Goal: Task Accomplishment & Management: Complete application form

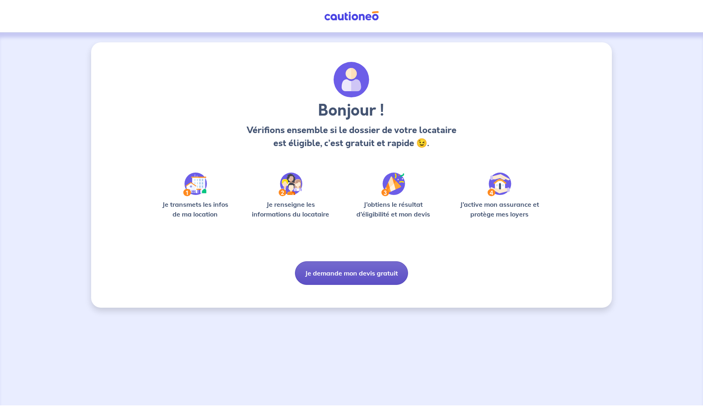
click at [390, 268] on button "Je demande mon devis gratuit" at bounding box center [351, 273] width 113 height 24
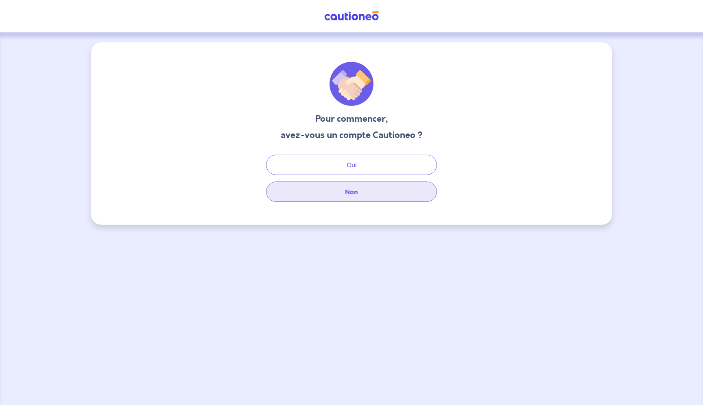
click at [332, 191] on button "Non" at bounding box center [351, 191] width 171 height 20
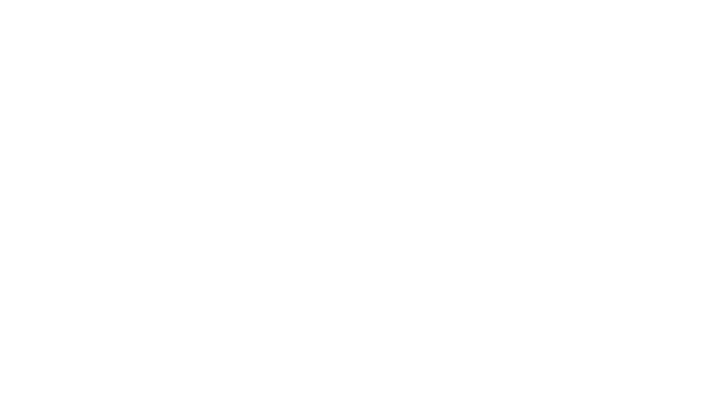
select select "FR"
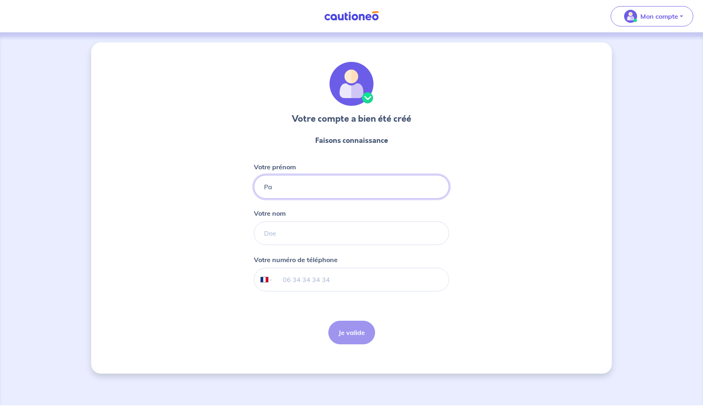
drag, startPoint x: 303, startPoint y: 190, endPoint x: 423, endPoint y: 79, distance: 163.5
click at [303, 190] on input "Pac" at bounding box center [351, 187] width 195 height 24
type input "Pacome"
type input "Renouard"
click at [298, 283] on input "tel" at bounding box center [361, 279] width 176 height 23
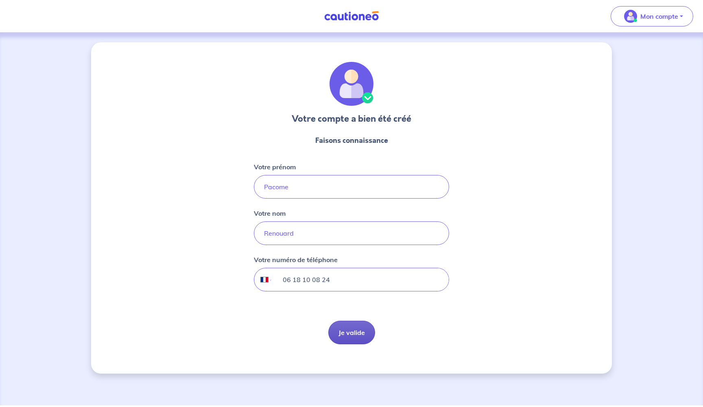
type input "06 18 10 08 24"
click at [346, 330] on button "Je valide" at bounding box center [351, 332] width 47 height 24
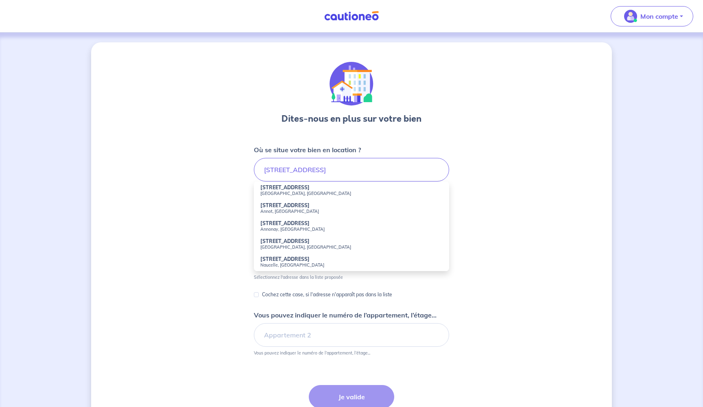
drag, startPoint x: 329, startPoint y: 186, endPoint x: 294, endPoint y: 187, distance: 35.8
click at [294, 187] on strong "[STREET_ADDRESS]" at bounding box center [284, 187] width 49 height 6
type input "[STREET_ADDRESS]"
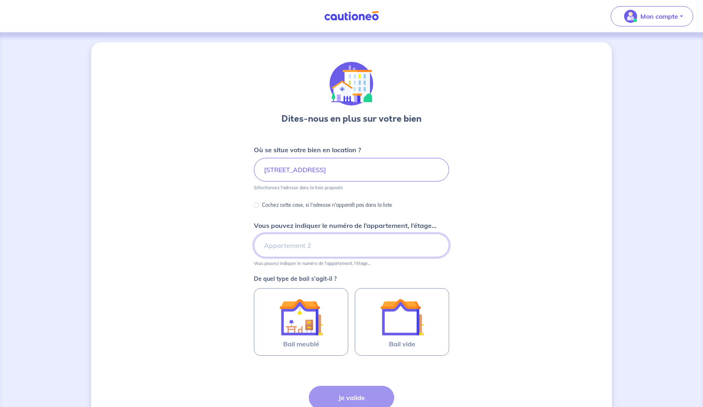
click at [295, 242] on input "Vous pouvez indiquer le numéro de l’appartement, l’étage..." at bounding box center [351, 245] width 195 height 24
click at [307, 236] on input "Vous pouvez indiquer le numéro de l’appartement, l’étage..." at bounding box center [351, 245] width 195 height 24
type input "s"
type input "3"
type input "Etage 3"
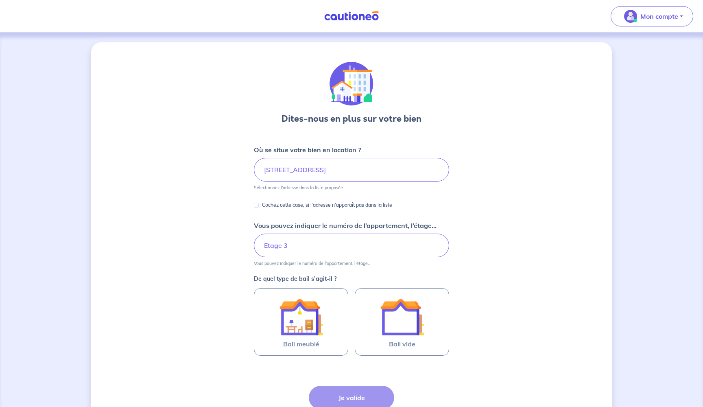
click at [506, 236] on div "Dites-nous en plus sur votre bien Où se situe votre bien en location ? [STREET_…" at bounding box center [351, 255] width 521 height 426
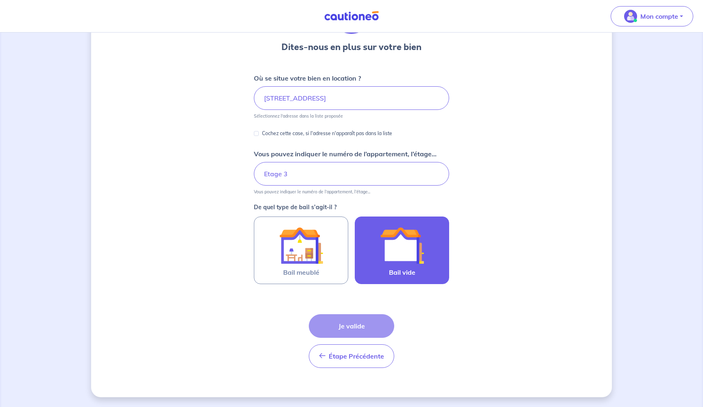
scroll to position [72, 0]
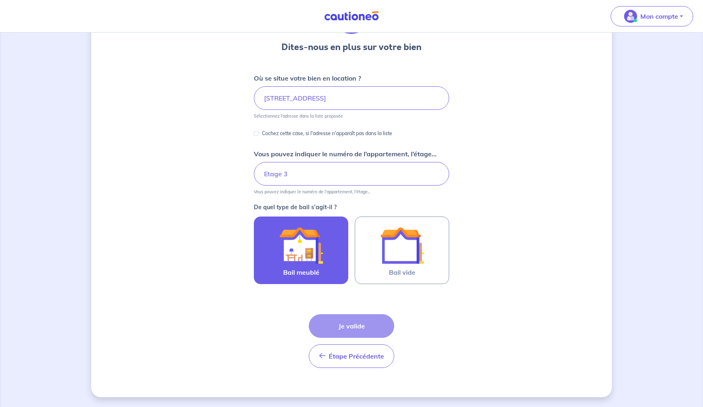
click at [283, 261] on img at bounding box center [301, 245] width 44 height 44
click at [0, 0] on input "Bail meublé" at bounding box center [0, 0] width 0 height 0
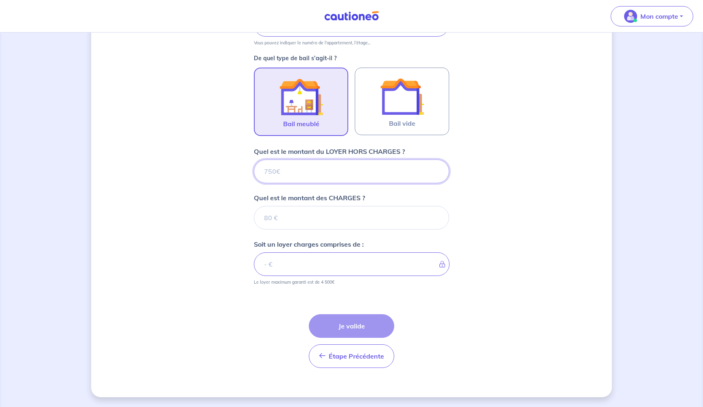
scroll to position [220, 0]
type input "1"
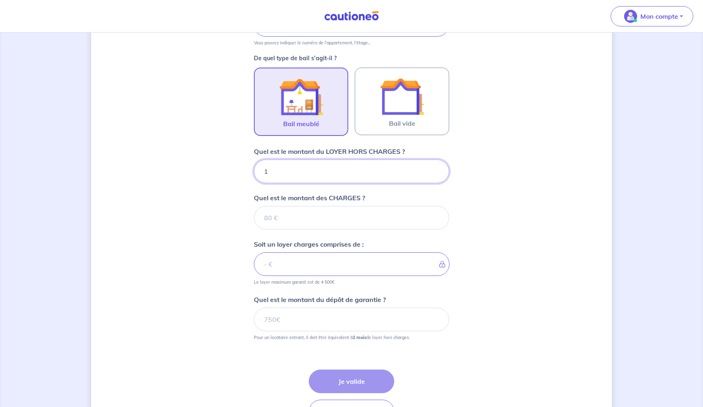
type input "15"
type input "1500"
click at [288, 216] on input "Quel est le montant des CHARGES ?" at bounding box center [351, 218] width 195 height 24
type input "1"
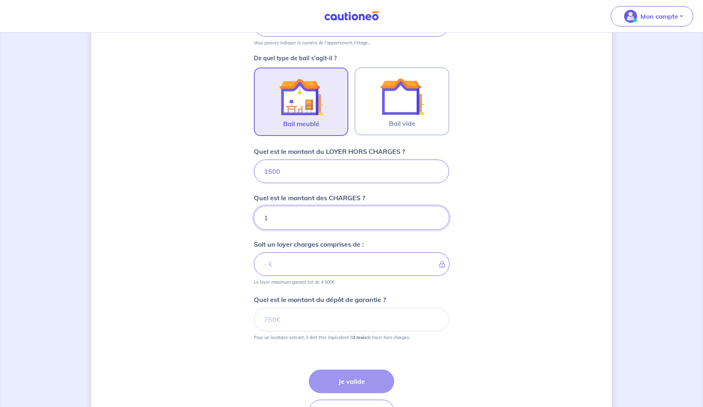
type input "1501"
type input "189"
type input "1689"
type input "189"
click at [486, 227] on div "Dites-nous en plus sur votre bien Où se situe votre bien en location ? [STREET_…" at bounding box center [351, 137] width 521 height 630
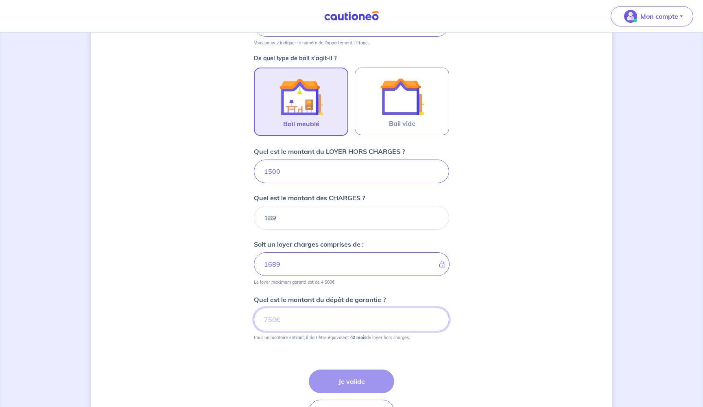
click at [350, 314] on input "Quel est le montant du dépôt de garantie ?" at bounding box center [351, 319] width 195 height 24
type input "3000"
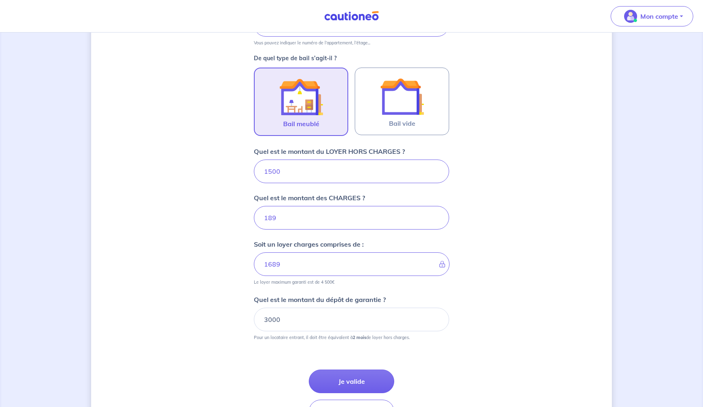
click at [544, 294] on div "Dites-nous en plus sur votre bien Où se situe votre bien en location ? [STREET_…" at bounding box center [351, 137] width 521 height 630
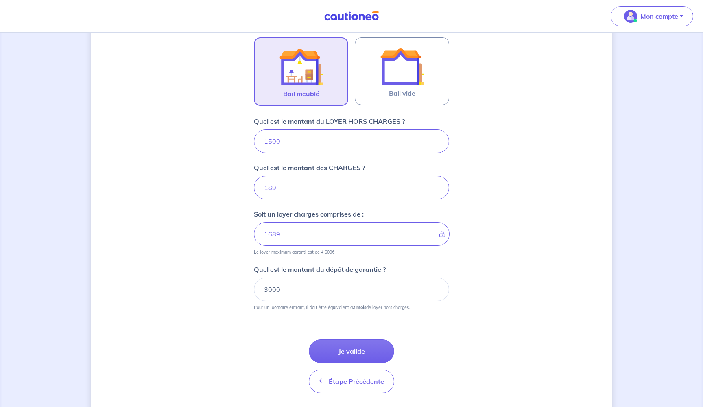
scroll to position [260, 0]
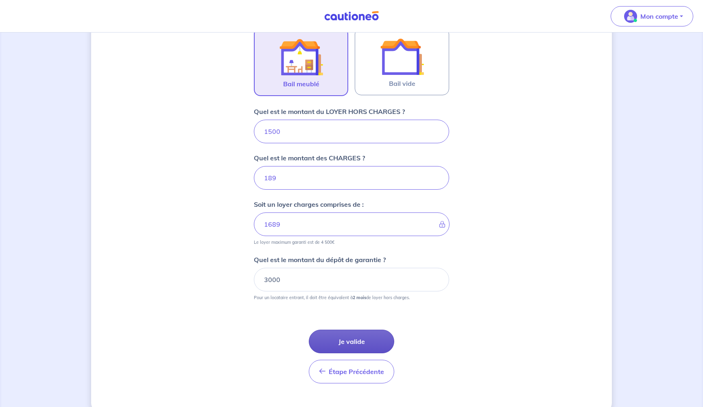
click at [366, 338] on button "Je valide" at bounding box center [351, 341] width 85 height 24
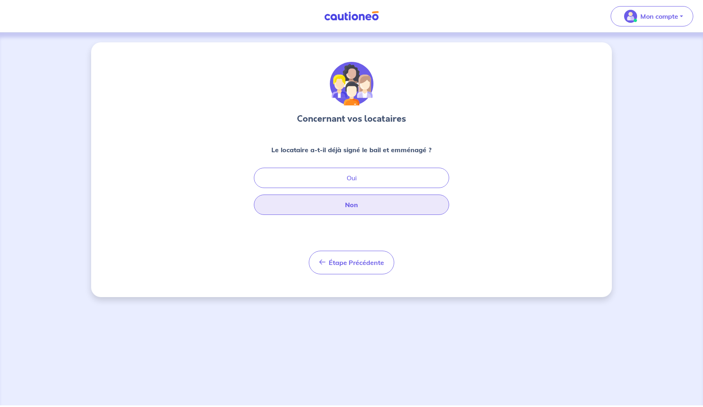
click at [396, 207] on button "Non" at bounding box center [351, 204] width 195 height 20
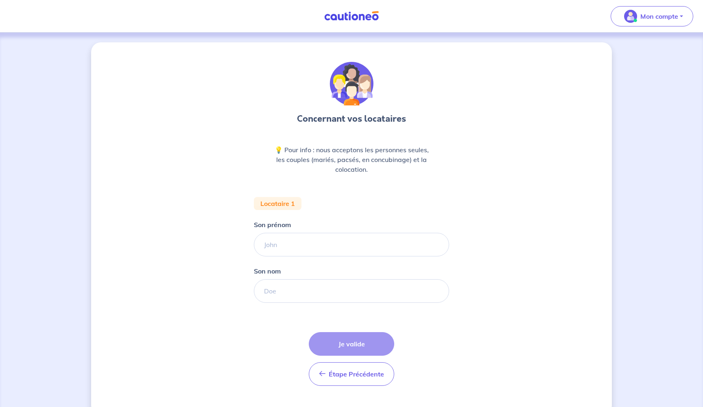
click at [324, 259] on form "Locataire 1 Son prénom [PERSON_NAME] nom Étape Précédente Précédent Je valide J…" at bounding box center [351, 294] width 195 height 195
click at [329, 240] on input "Son prénom" at bounding box center [351, 245] width 195 height 24
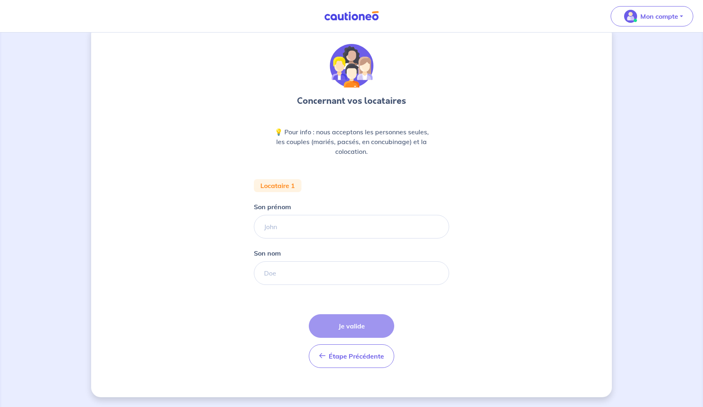
scroll to position [18, 0]
click at [305, 226] on input "Son prénom" at bounding box center [351, 227] width 195 height 24
type input "[PERSON_NAME]"
click at [281, 266] on input "Son nom" at bounding box center [351, 273] width 195 height 24
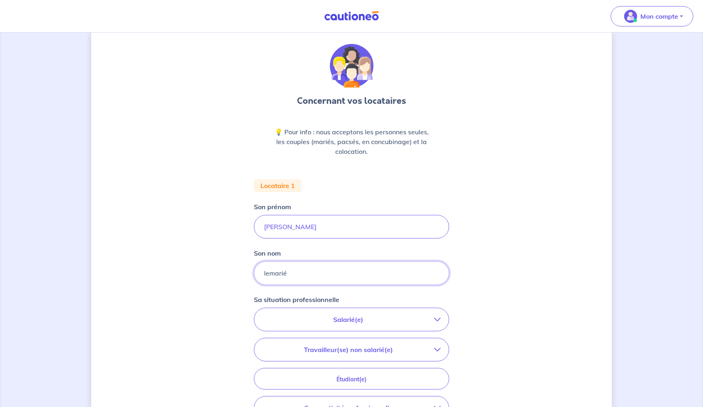
click at [266, 274] on input "lemarié" at bounding box center [351, 273] width 195 height 24
type input "Lemarié"
click at [482, 255] on div "Concernant vos locataires 💡 Pour info : nous acceptons les personnes seules, le…" at bounding box center [351, 281] width 521 height 514
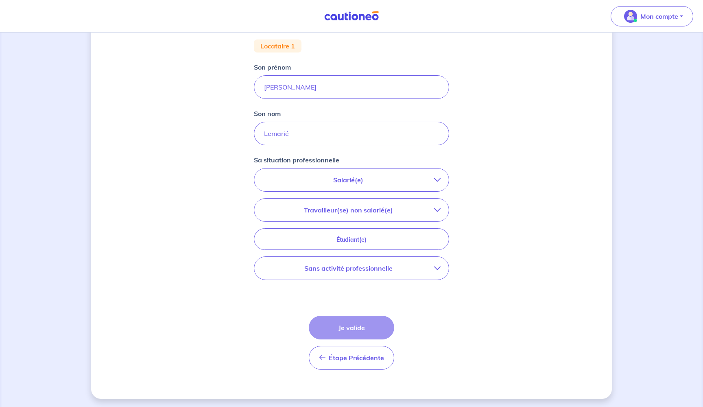
scroll to position [157, 0]
click at [421, 183] on p "Salarié(e)" at bounding box center [348, 180] width 172 height 10
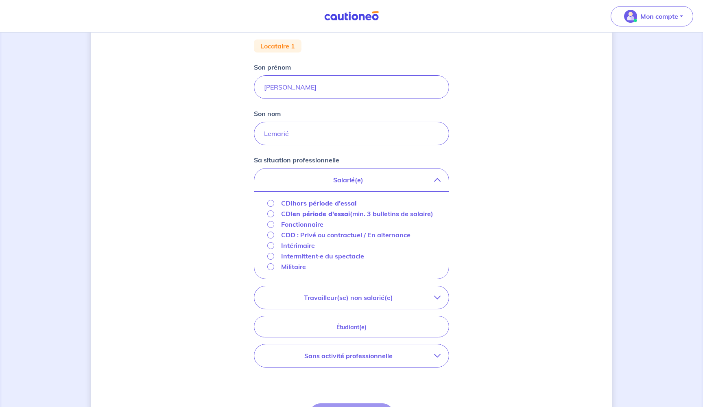
click at [327, 202] on strong "hors période d'essai" at bounding box center [324, 203] width 64 height 8
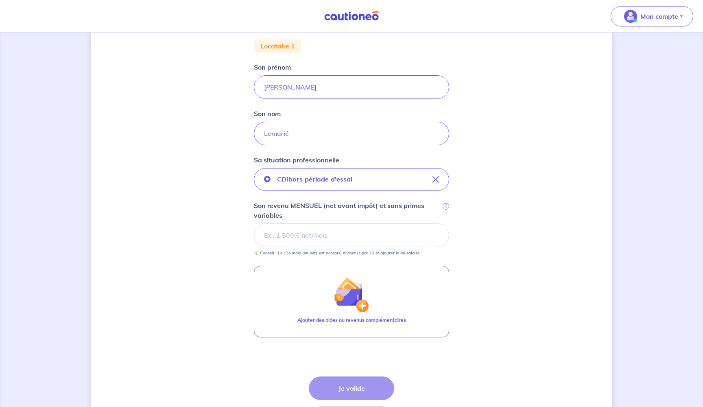
click at [318, 232] on input "Son revenu MENSUEL (net avant impôt) et sans primes variables i" at bounding box center [351, 235] width 195 height 24
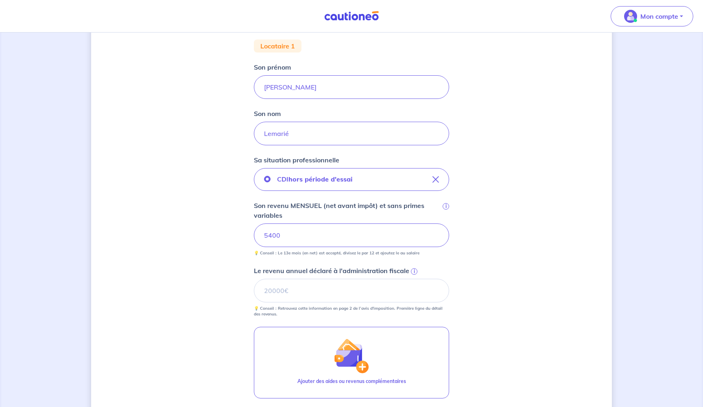
click at [486, 238] on div "Concernant vos locataires 💡 Pour info : nous acceptons les personnes seules, le…" at bounding box center [351, 202] width 521 height 635
click at [336, 233] on input "5400" at bounding box center [351, 235] width 195 height 24
click at [553, 205] on div "Concernant vos locataires 💡 Pour info : nous acceptons les personnes seules, le…" at bounding box center [351, 202] width 521 height 635
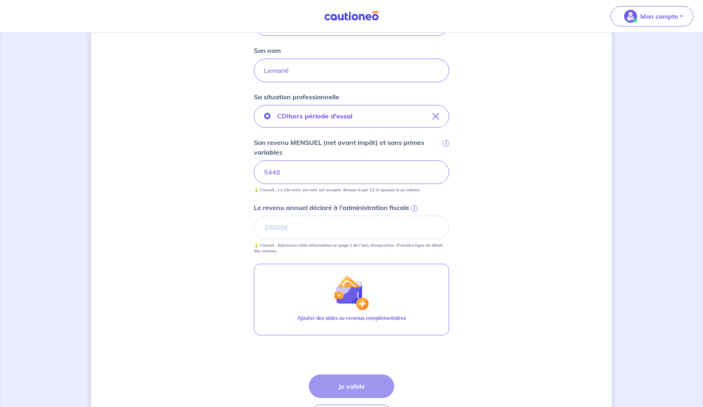
scroll to position [224, 0]
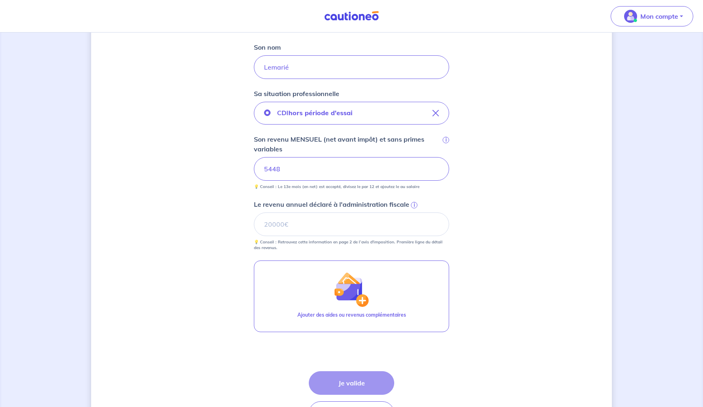
click at [313, 238] on small "💡 Conseil : Retrouvez cette information en page 2 de l’avis d'imposition. Premi…" at bounding box center [351, 243] width 195 height 15
click at [312, 230] on input "Le revenu annuel déclaré à l'administration fiscale i" at bounding box center [351, 224] width 195 height 24
click at [415, 205] on span "i" at bounding box center [414, 205] width 7 height 7
click at [415, 212] on input "Le revenu annuel déclaré à l'administration fiscale i" at bounding box center [351, 224] width 195 height 24
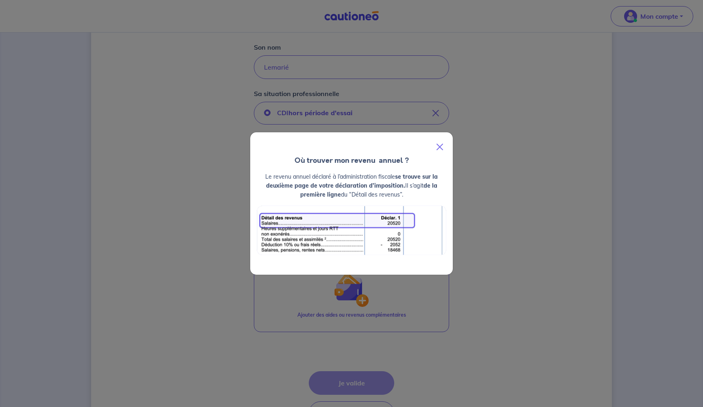
click at [436, 149] on button "Close" at bounding box center [440, 146] width 20 height 23
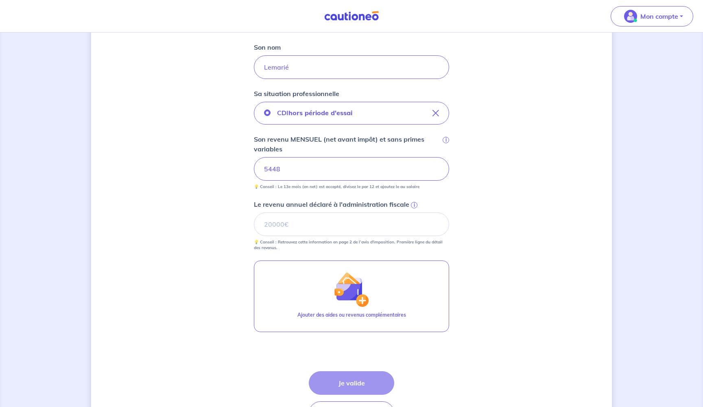
click at [505, 206] on div "Concernant vos locataires 💡 Pour info : nous acceptons les personnes seules, le…" at bounding box center [351, 136] width 521 height 635
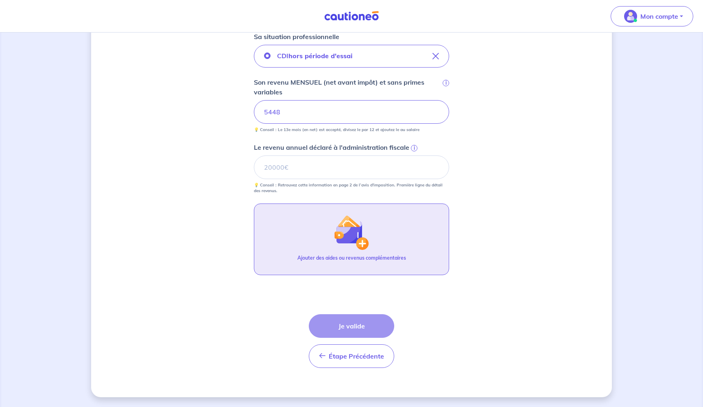
scroll to position [281, 0]
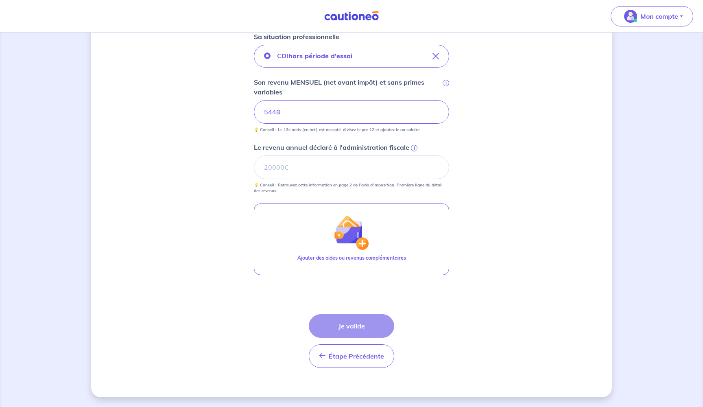
click at [357, 325] on div "Étape Précédente Précédent Je valide Je valide" at bounding box center [351, 341] width 85 height 54
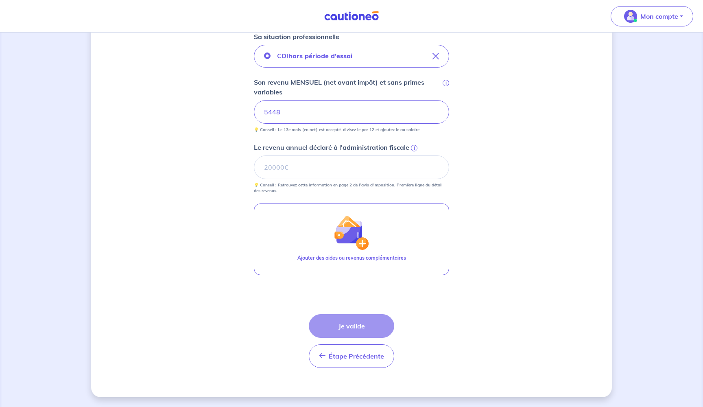
click at [412, 148] on span "i" at bounding box center [414, 148] width 7 height 7
click at [412, 155] on input "Le revenu annuel déclaré à l'administration fiscale i" at bounding box center [351, 167] width 195 height 24
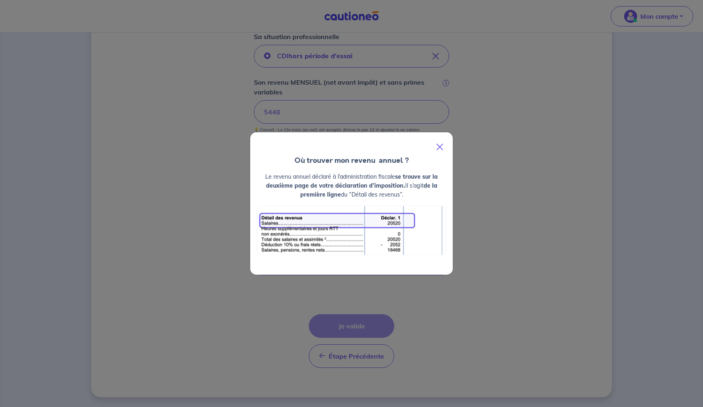
click at [442, 144] on button "Close" at bounding box center [440, 146] width 20 height 23
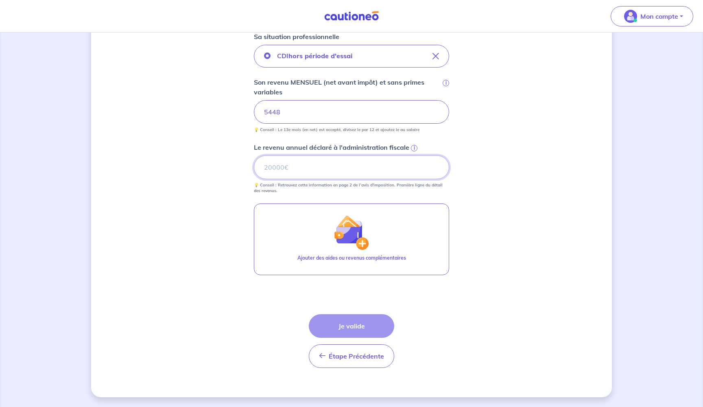
click at [307, 174] on input "Le revenu annuel déclaré à l'administration fiscale i" at bounding box center [351, 167] width 195 height 24
type input "65000"
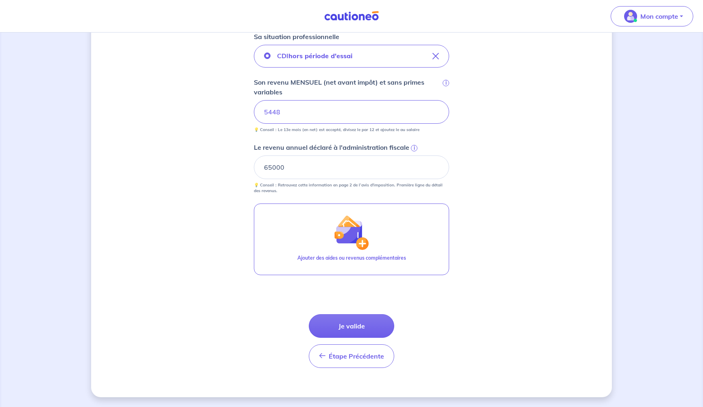
click at [472, 193] on div "Concernant vos locataires 💡 Pour info : nous acceptons les personnes seules, le…" at bounding box center [351, 79] width 521 height 635
click at [352, 317] on button "Je valide" at bounding box center [351, 326] width 85 height 24
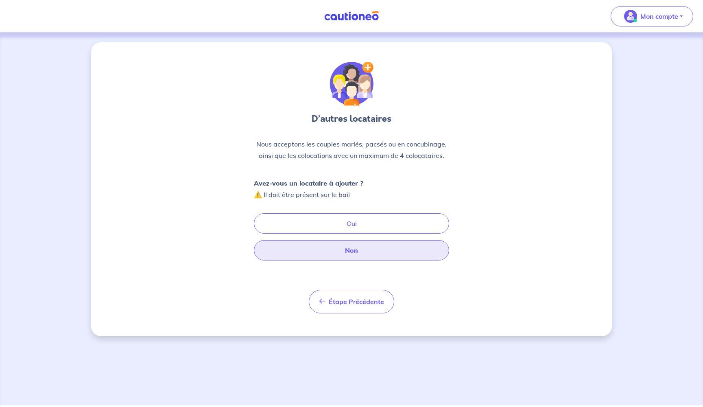
click at [361, 255] on button "Non" at bounding box center [351, 250] width 195 height 20
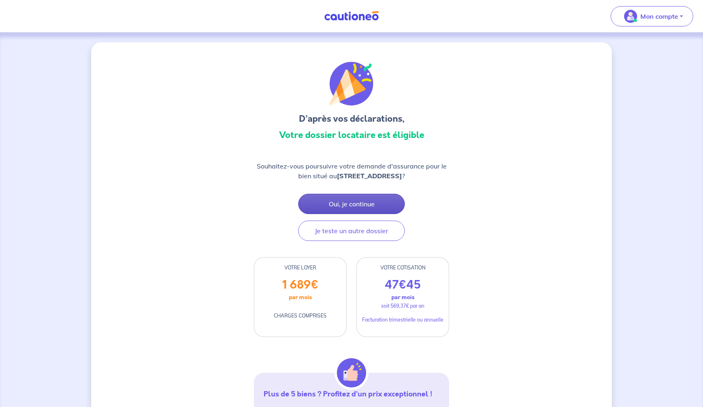
click at [379, 204] on button "Oui, je continue" at bounding box center [351, 204] width 107 height 20
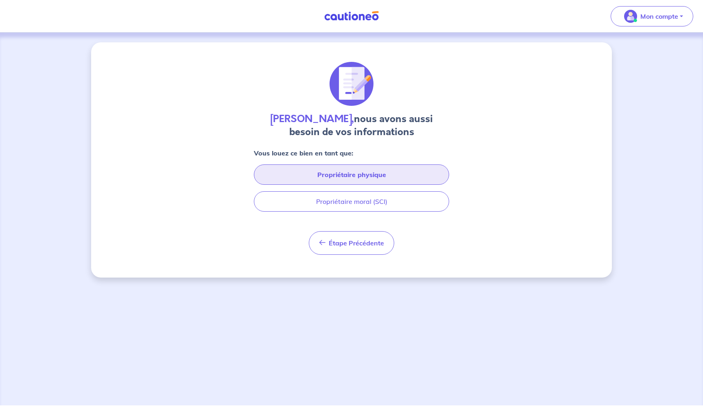
click at [392, 167] on button "Propriétaire physique" at bounding box center [351, 174] width 195 height 20
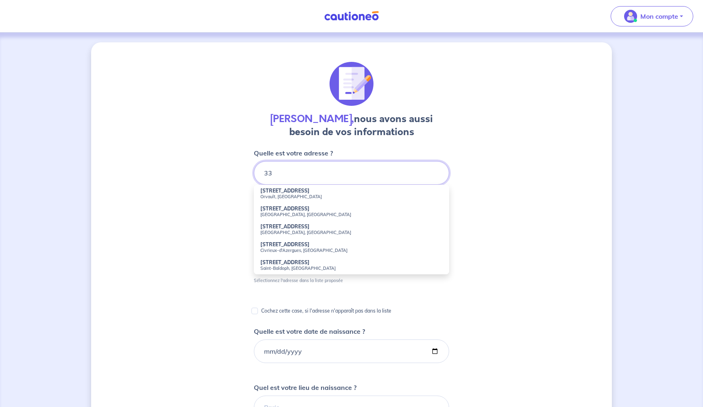
type input "3"
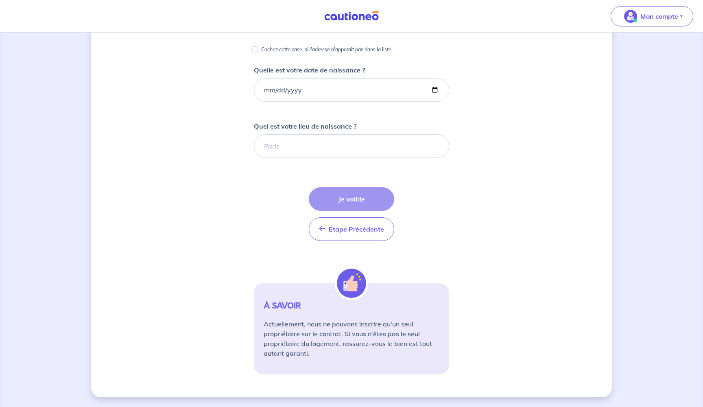
scroll to position [187, 0]
click at [368, 238] on button "Étape Précédente Précédent" at bounding box center [351, 229] width 85 height 24
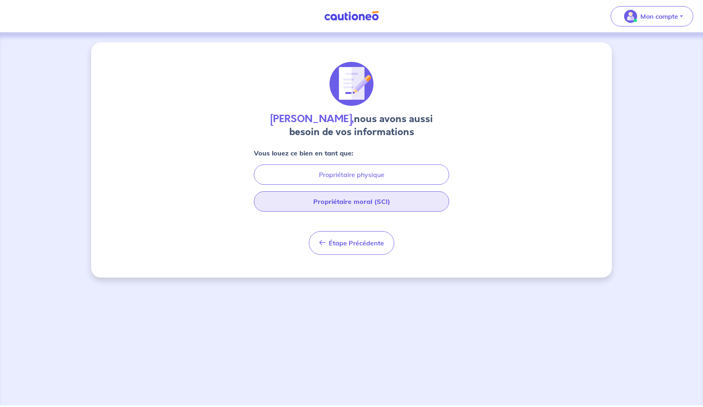
click at [346, 205] on button "Propriétaire moral (SCI)" at bounding box center [351, 201] width 195 height 20
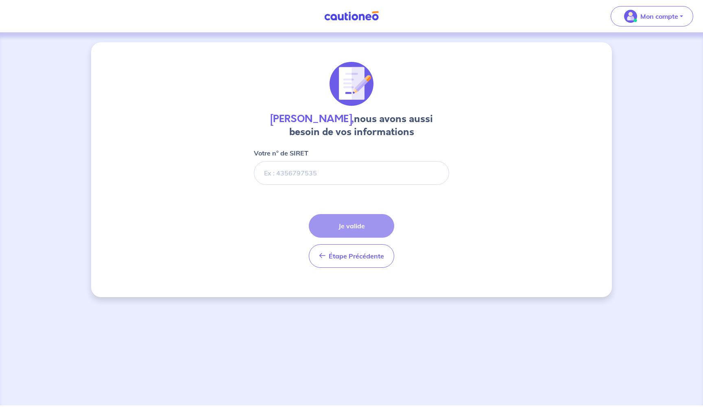
click at [296, 147] on div "[PERSON_NAME], nous avons aussi besoin de vos informations Votre n° de SIRET Ét…" at bounding box center [351, 168] width 195 height 212
click at [291, 175] on input "Votre n° de SIRET" at bounding box center [351, 173] width 195 height 24
click at [334, 259] on span "Étape Précédente" at bounding box center [356, 256] width 55 height 8
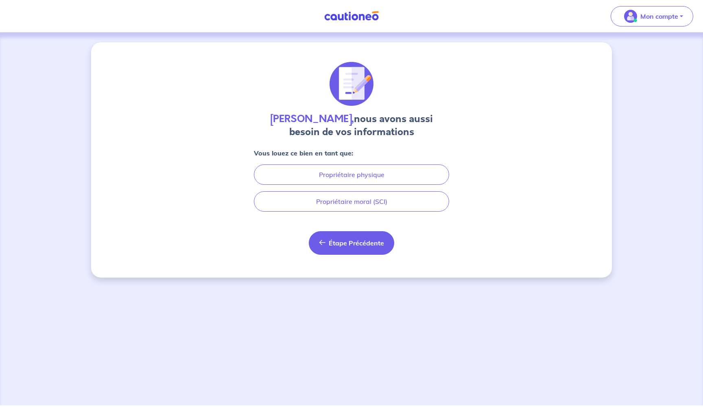
click at [346, 246] on span "Étape Précédente" at bounding box center [356, 243] width 55 height 8
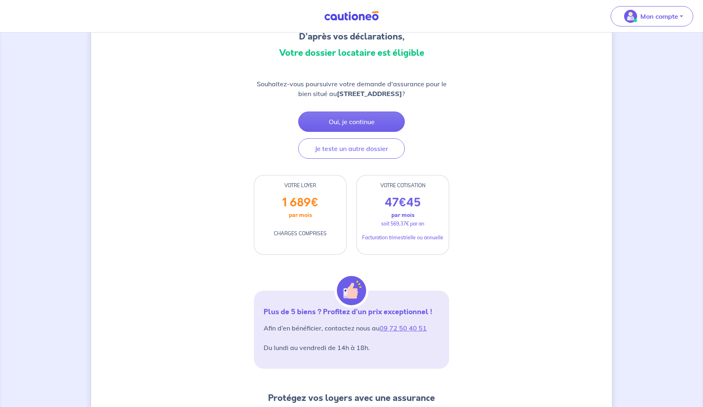
scroll to position [81, 0]
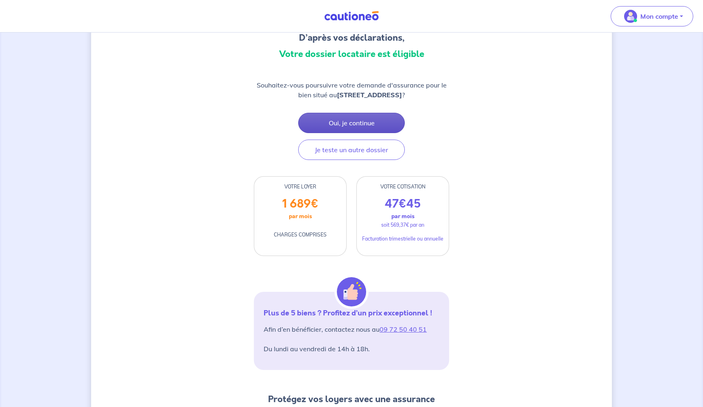
click at [362, 121] on button "Oui, je continue" at bounding box center [351, 123] width 107 height 20
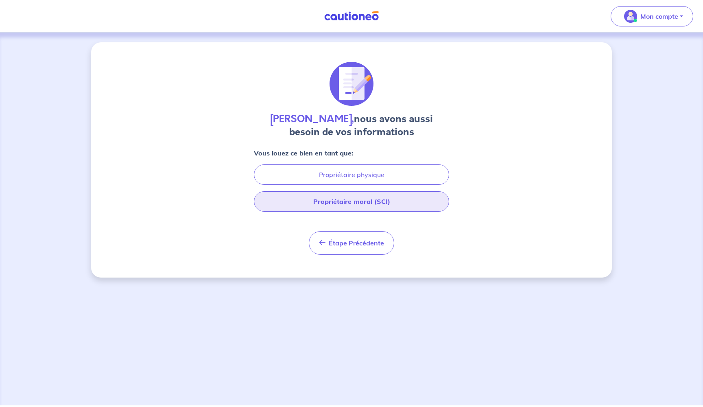
click at [369, 202] on button "Propriétaire moral (SCI)" at bounding box center [351, 201] width 195 height 20
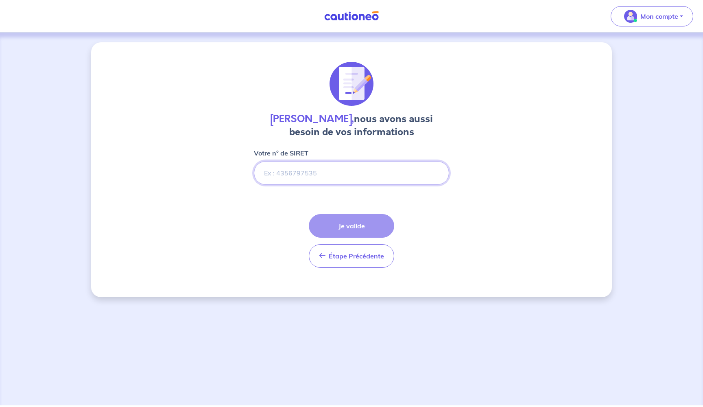
click at [350, 180] on input "Votre n° de SIRET" at bounding box center [351, 173] width 195 height 24
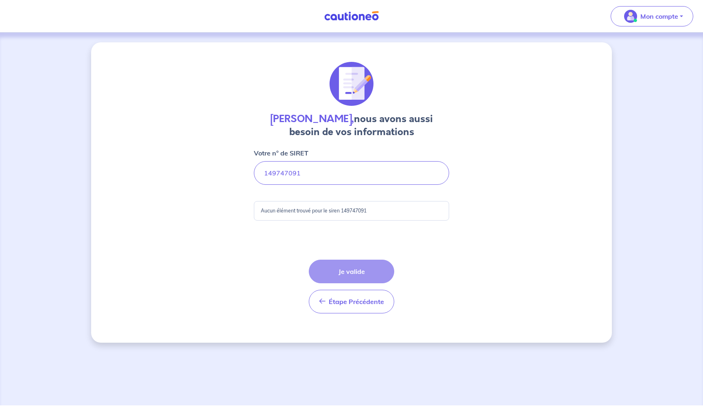
click at [390, 214] on div "Aucun élément trouvé pour le siren 149747091" at bounding box center [351, 211] width 195 height 20
click at [370, 268] on div "Étape Précédente Précédent Je valide Je valide" at bounding box center [351, 286] width 85 height 54
click at [332, 179] on input "Votre n° de SIRET" at bounding box center [351, 173] width 195 height 24
click at [264, 174] on input "Votre n° de SIRET" at bounding box center [351, 173] width 195 height 24
click at [296, 173] on input "Votre n° de SIRET" at bounding box center [351, 173] width 195 height 24
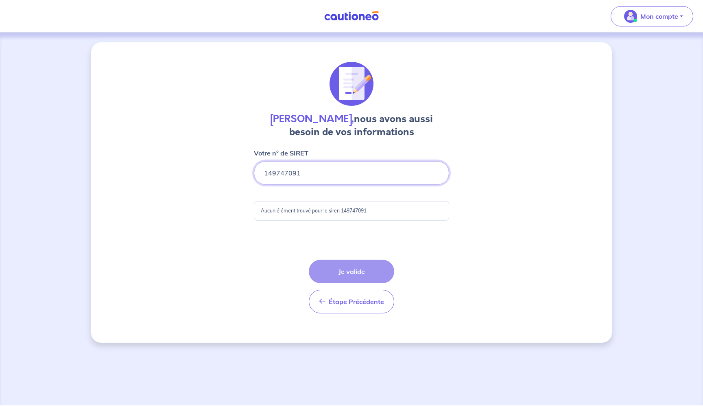
click at [307, 172] on input "Votre n° de SIRET" at bounding box center [351, 173] width 195 height 24
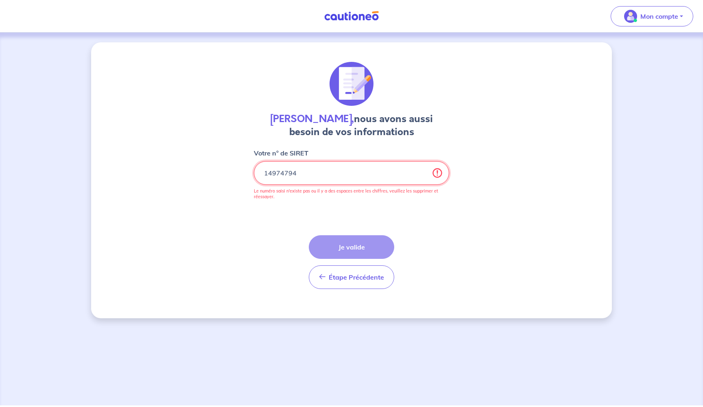
type input "149747949"
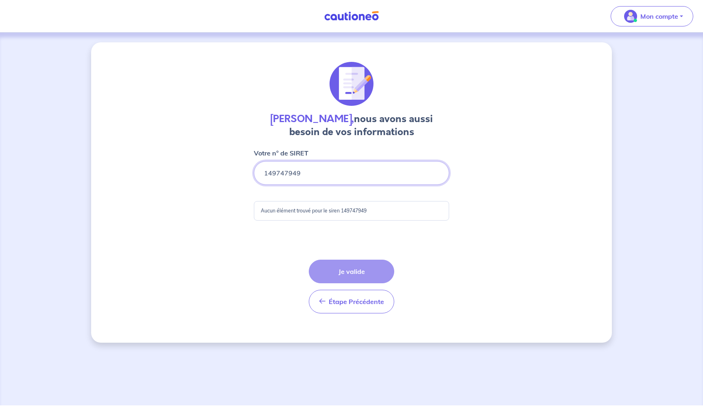
click at [264, 173] on input "Votre n° de SIRET" at bounding box center [351, 173] width 195 height 24
drag, startPoint x: 311, startPoint y: 173, endPoint x: 221, endPoint y: 173, distance: 89.9
click at [221, 173] on div "[PERSON_NAME], nous avons aussi besoin de vos informations Votre n° de SIRET Au…" at bounding box center [351, 192] width 521 height 300
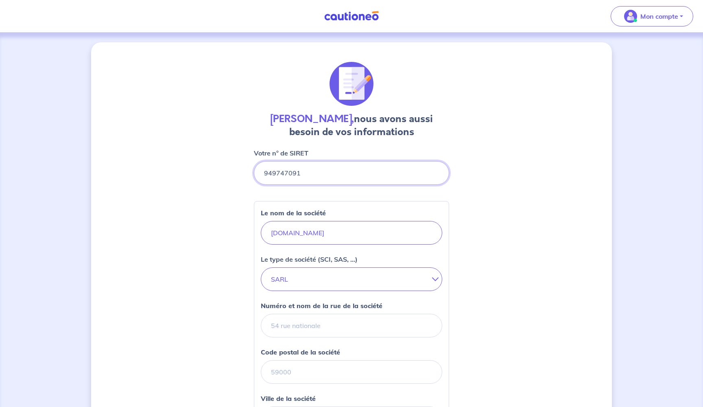
scroll to position [122, 0]
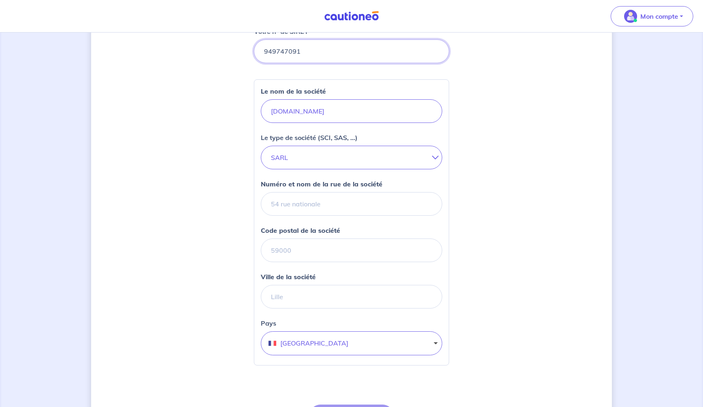
type input "949747091"
type input "[STREET_ADDRESS]"
type input "7220"
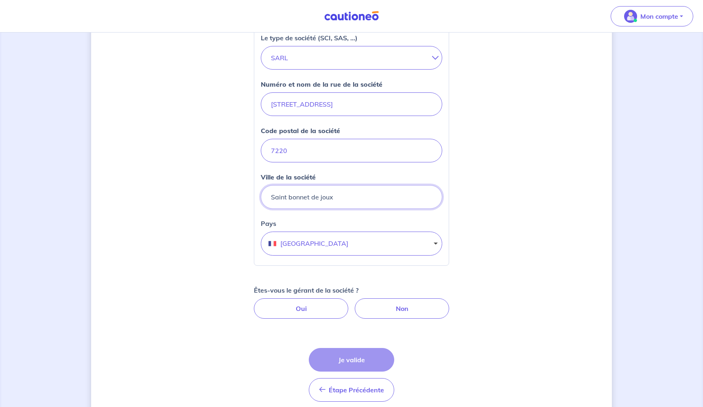
scroll to position [230, 0]
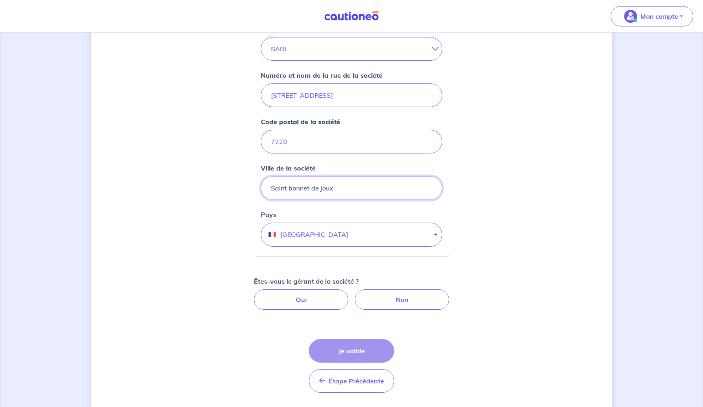
type input "Saint bonnet de joux"
click at [525, 246] on div "[PERSON_NAME], nous avons aussi besoin de vos informations Votre n° de SIRET Le…" at bounding box center [351, 117] width 521 height 610
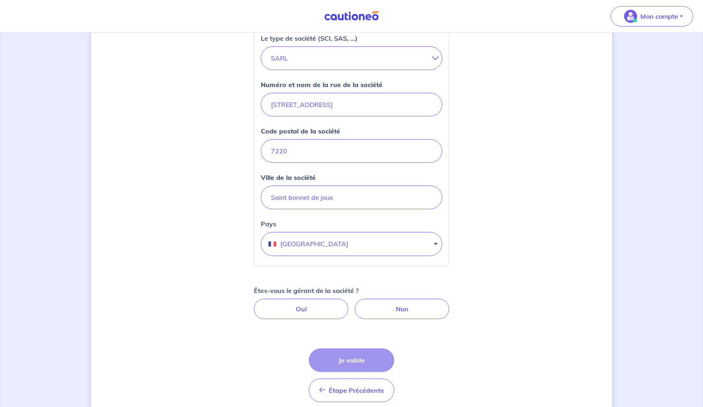
scroll to position [217, 0]
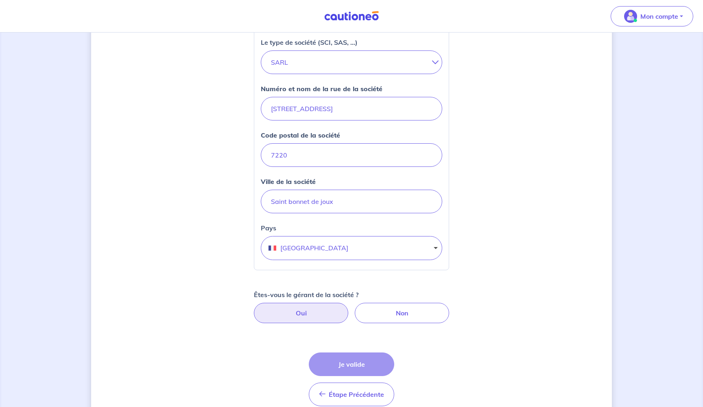
click at [305, 303] on label "Oui" at bounding box center [301, 313] width 94 height 20
click at [349, 303] on input "Oui" at bounding box center [351, 305] width 5 height 5
radio input "true"
select select "FR"
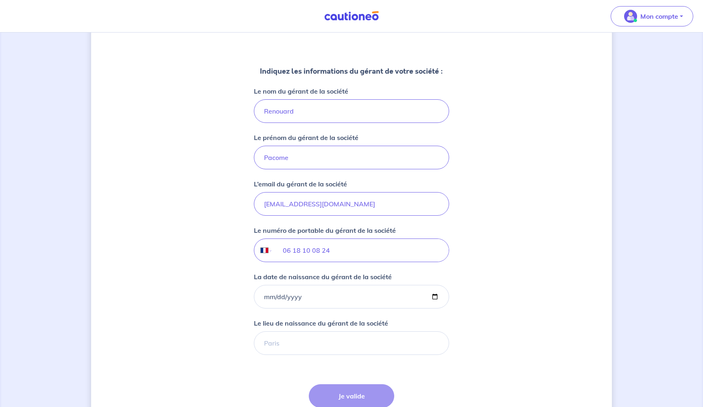
scroll to position [521, 0]
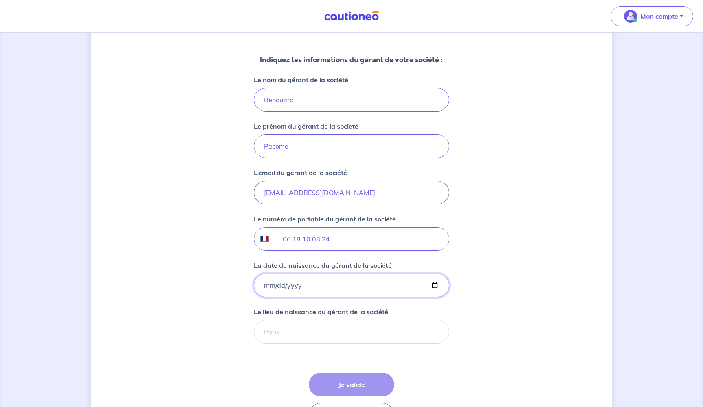
click at [267, 285] on input "La date de naissance du gérant de la société" at bounding box center [351, 285] width 195 height 24
click at [277, 282] on input "La date de naissance du gérant de la société" at bounding box center [351, 285] width 195 height 24
click at [292, 286] on input "La date de naissance du gérant de la société" at bounding box center [351, 285] width 195 height 24
type input "0009-04-27"
click at [307, 279] on input "0971-04-27" at bounding box center [351, 285] width 195 height 24
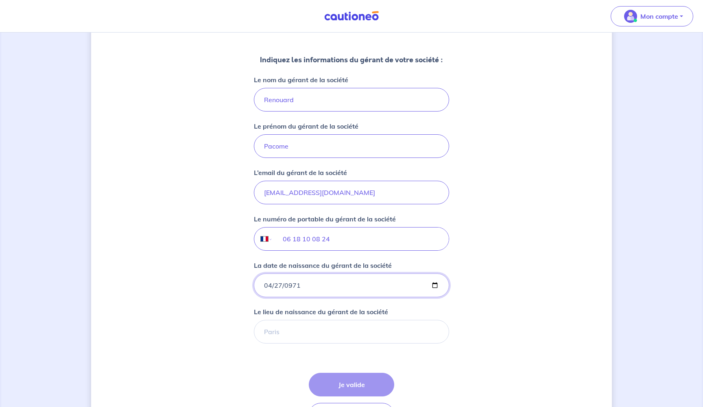
click at [285, 284] on input "0971-04-27" at bounding box center [351, 285] width 195 height 24
click at [296, 282] on input "0971-04-27" at bounding box center [351, 285] width 195 height 24
type input "0007-04-27"
click at [330, 296] on input "0071-04-27" at bounding box center [351, 285] width 195 height 24
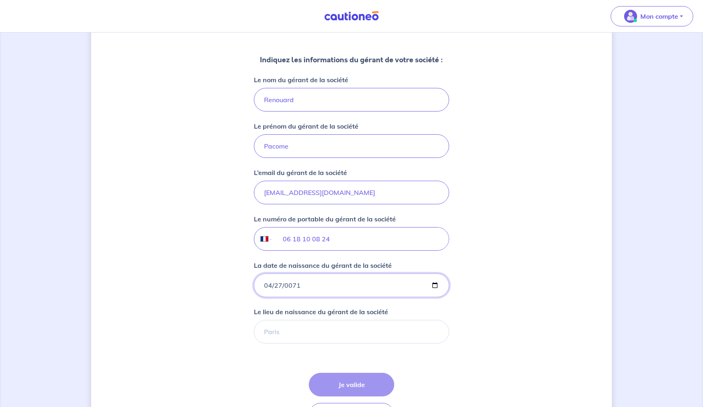
click at [346, 288] on input "0071-04-27" at bounding box center [351, 285] width 195 height 24
click at [290, 284] on input "0071-04-27" at bounding box center [351, 285] width 195 height 24
type input "0071-04-27"
click at [290, 283] on input "La date de naissance du gérant de la société" at bounding box center [351, 285] width 195 height 24
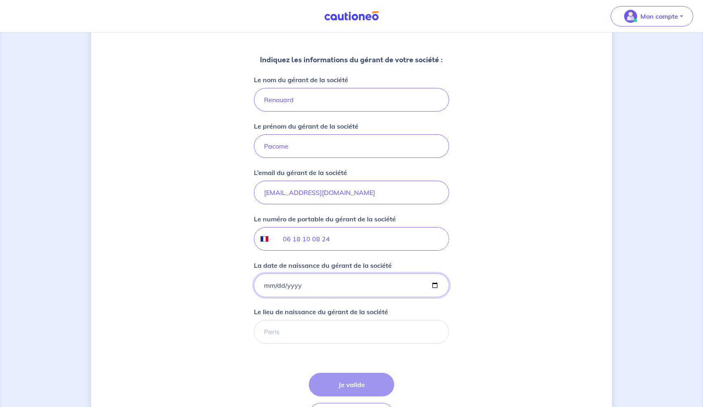
type input "[DATE]"
click at [397, 281] on input "[DATE]" at bounding box center [351, 285] width 195 height 24
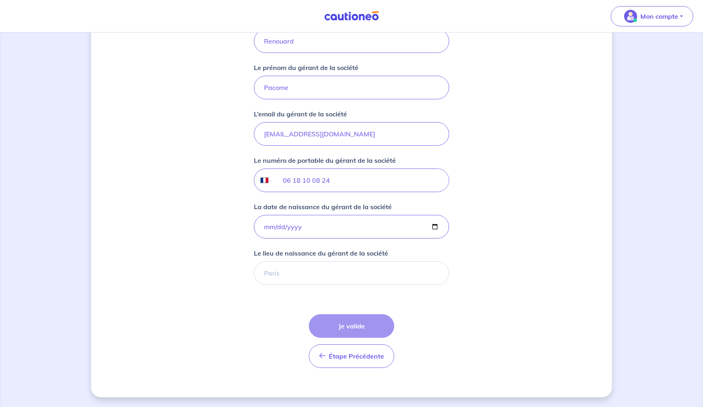
scroll to position [579, 0]
type input "[GEOGRAPHIC_DATA]"
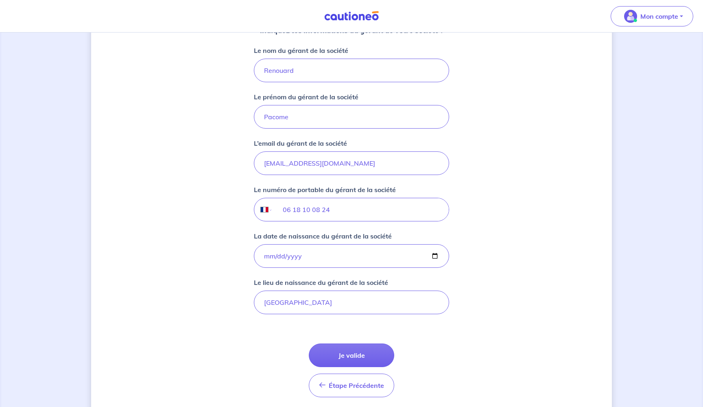
scroll to position [562, 0]
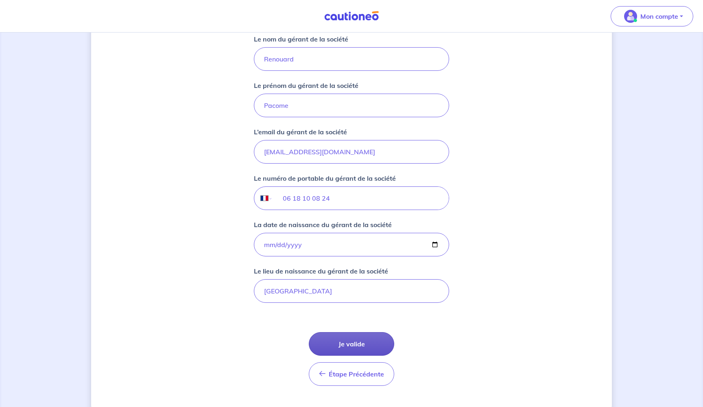
click at [357, 347] on button "Je valide" at bounding box center [351, 344] width 85 height 24
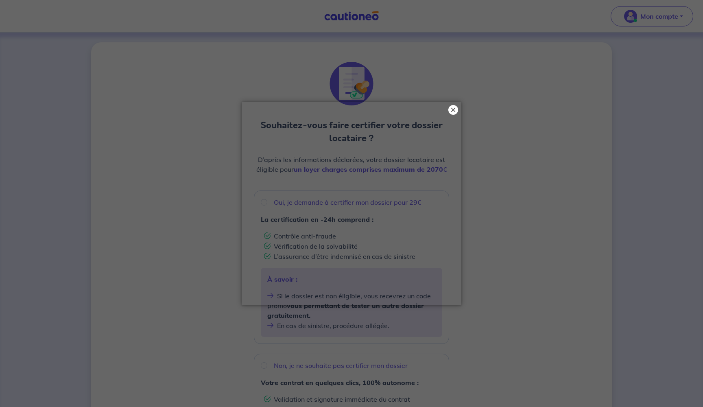
click at [452, 111] on button "×" at bounding box center [453, 110] width 10 height 10
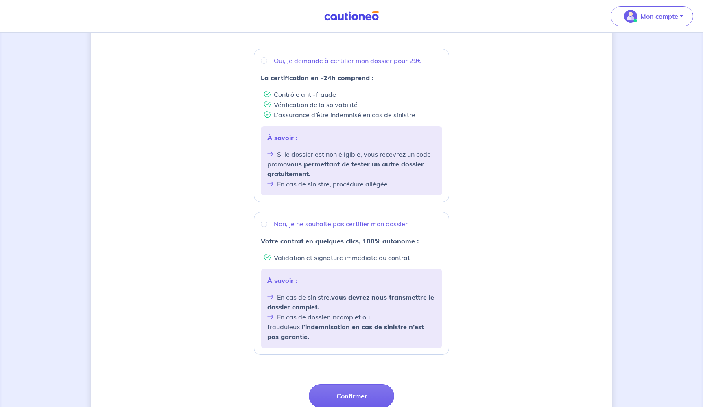
scroll to position [146, 0]
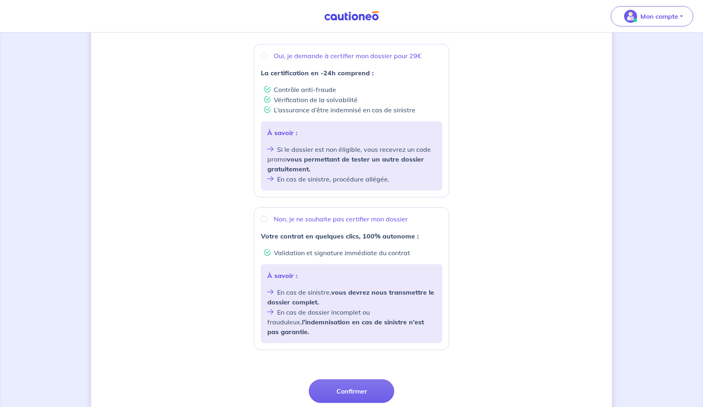
click at [265, 54] on input "Oui, je demande à certifier mon dossier pour 29€" at bounding box center [264, 55] width 7 height 7
radio input "true"
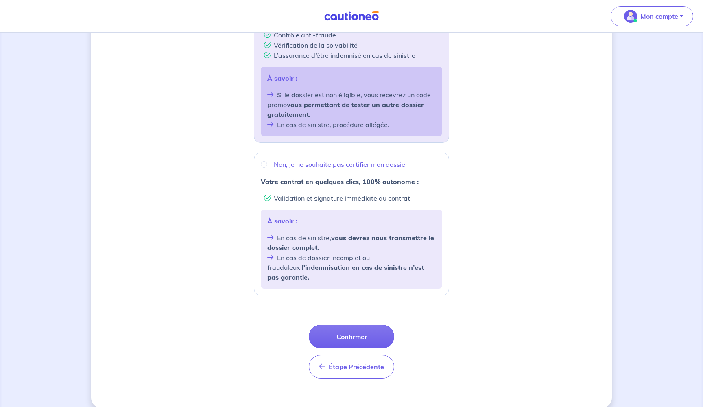
scroll to position [201, 0]
click at [373, 324] on button "Confirmer" at bounding box center [351, 336] width 85 height 24
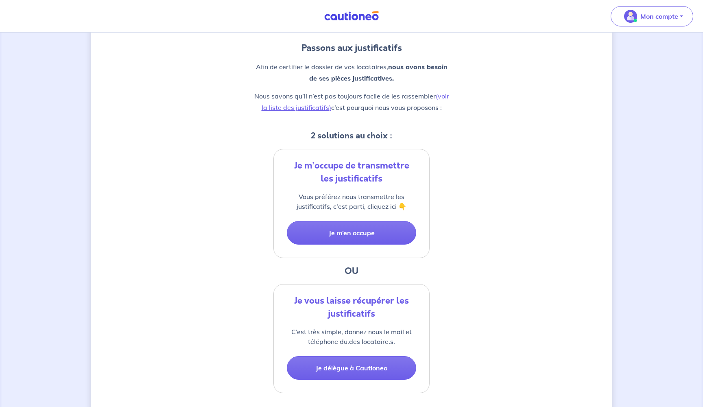
scroll to position [77, 0]
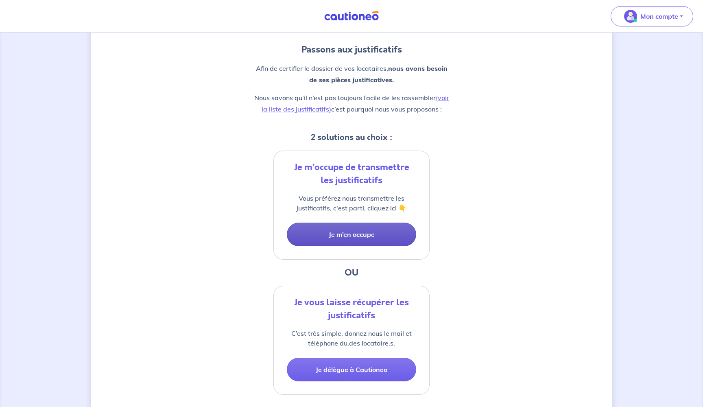
click at [375, 231] on button "Je m’en occupe" at bounding box center [351, 234] width 129 height 24
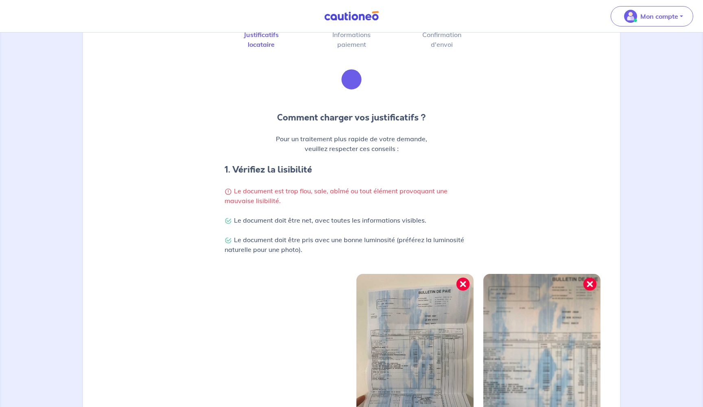
scroll to position [42, 0]
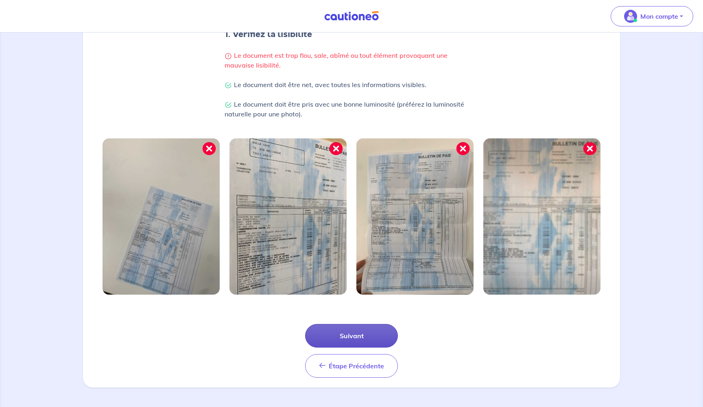
click at [342, 327] on button "Suivant" at bounding box center [351, 336] width 93 height 24
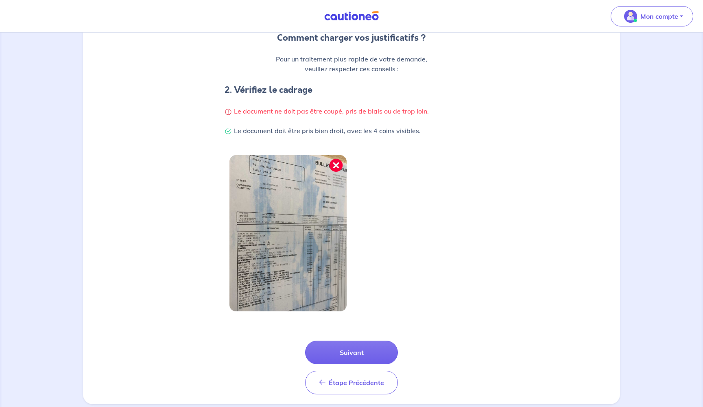
scroll to position [118, 0]
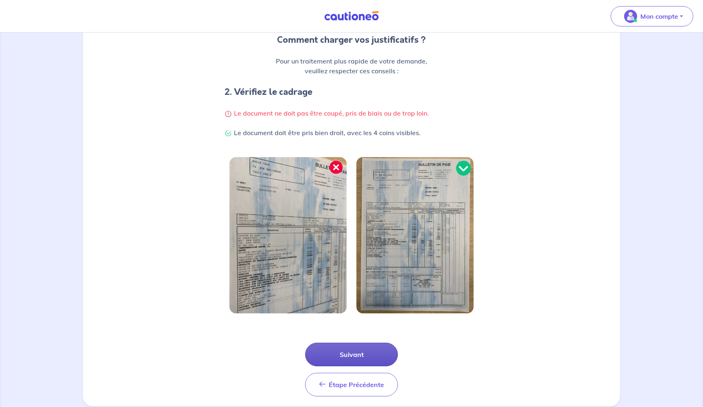
click at [366, 358] on button "Suivant" at bounding box center [351, 354] width 93 height 24
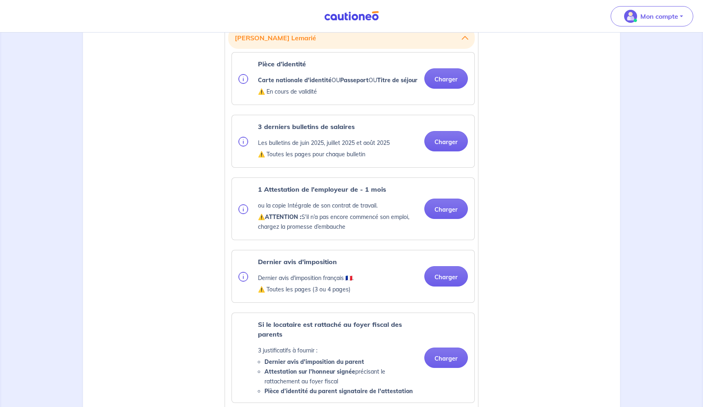
scroll to position [251, 0]
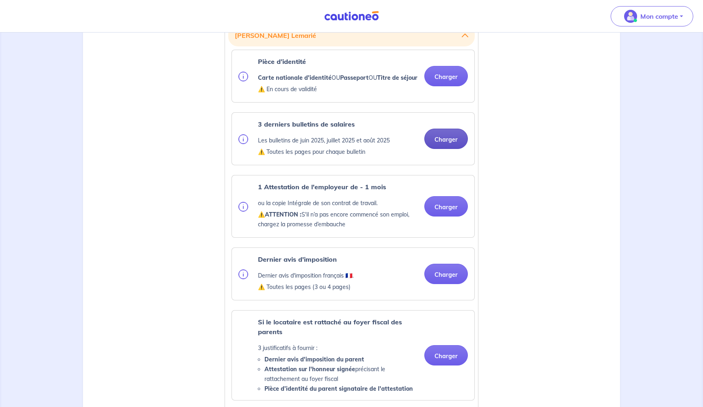
click at [441, 144] on button "Charger" at bounding box center [446, 139] width 44 height 20
click at [244, 144] on img at bounding box center [243, 139] width 10 height 10
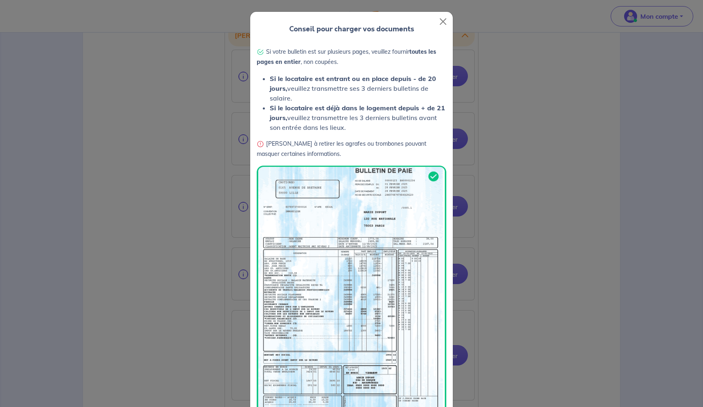
scroll to position [0, 0]
click at [441, 19] on button "Close" at bounding box center [442, 21] width 13 height 13
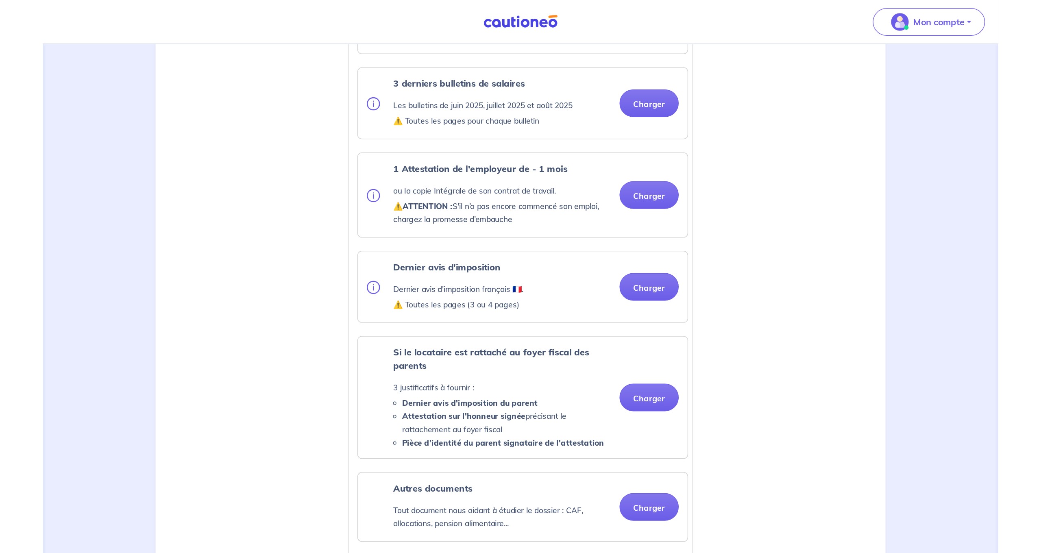
scroll to position [346, 0]
